Goal: Check status

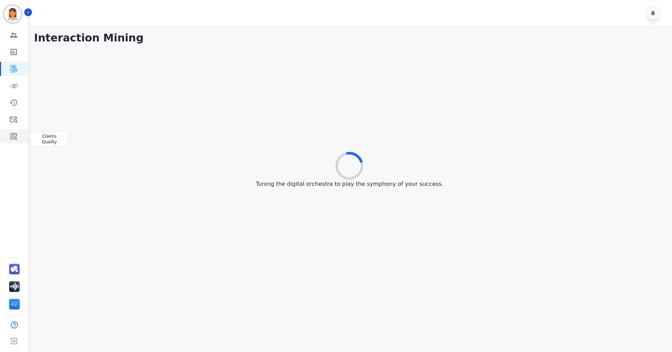
click at [19, 138] on link "Sidebar" at bounding box center [14, 136] width 27 height 14
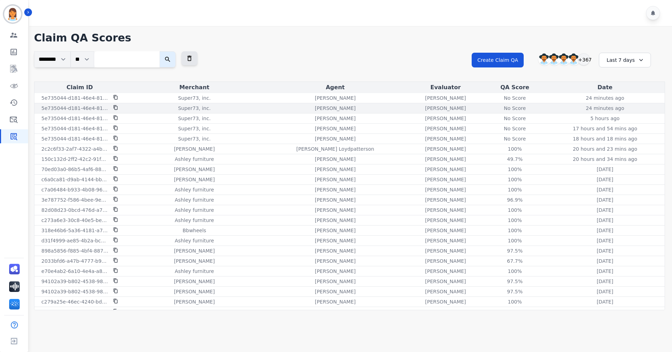
click at [500, 107] on div "No Score" at bounding box center [515, 108] width 32 height 7
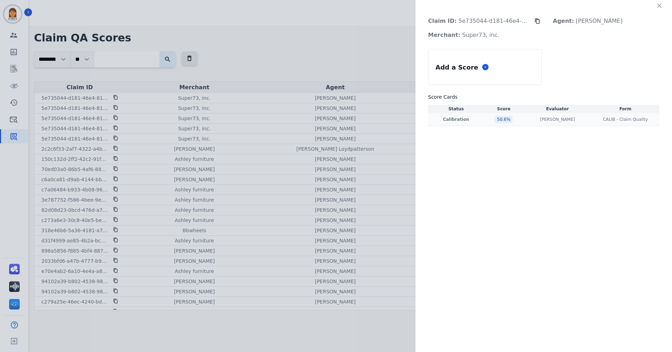
click at [501, 119] on div "50.6 %" at bounding box center [504, 119] width 18 height 7
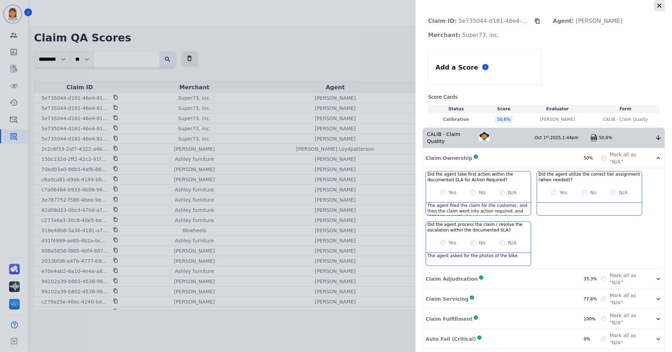
click at [656, 8] on icon "button" at bounding box center [659, 5] width 7 height 7
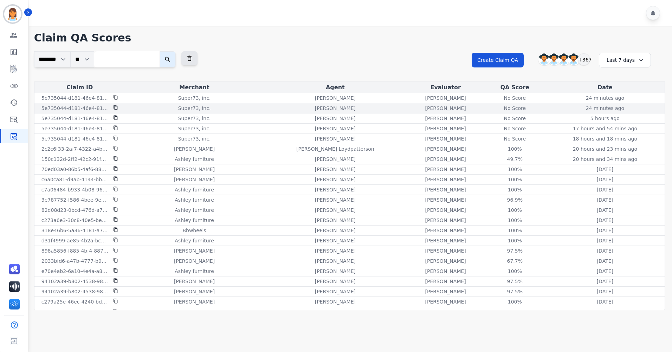
click at [499, 107] on div "No Score" at bounding box center [515, 108] width 32 height 7
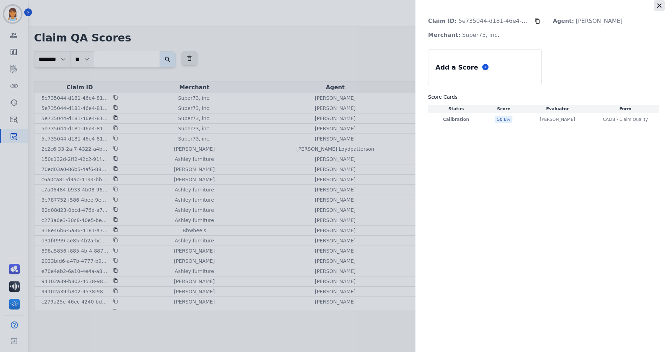
click at [660, 5] on icon "button" at bounding box center [659, 6] width 4 height 4
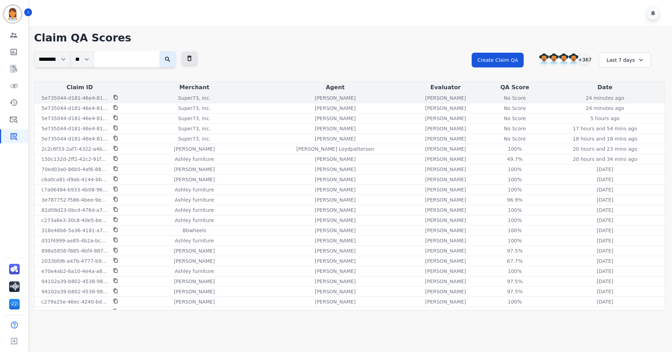
click at [499, 100] on div "No Score" at bounding box center [515, 98] width 32 height 7
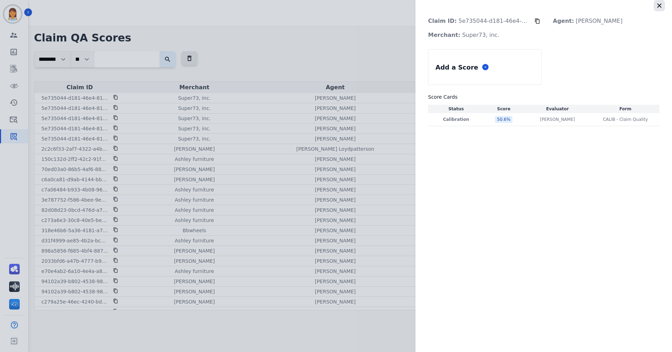
click at [658, 7] on icon "button" at bounding box center [659, 6] width 4 height 4
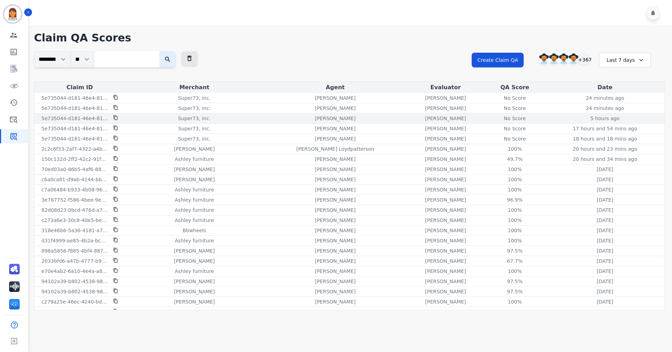
click at [499, 116] on div "No Score" at bounding box center [515, 118] width 32 height 7
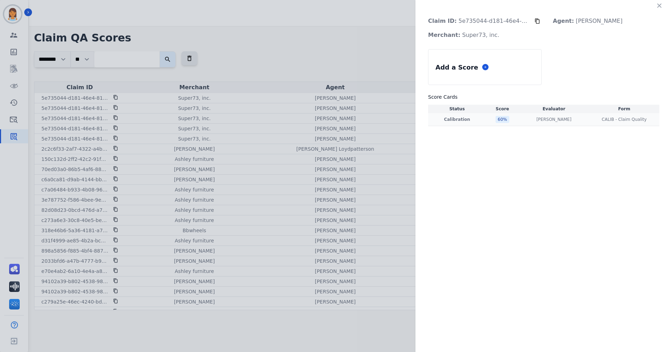
click at [499, 119] on div "60 %" at bounding box center [502, 119] width 14 height 7
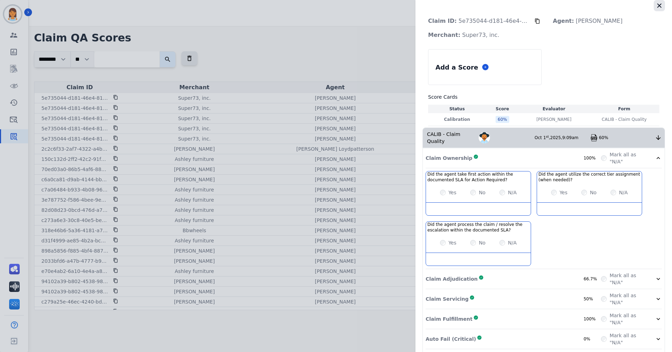
click at [653, 5] on button "button" at bounding box center [658, 5] width 11 height 11
